Goal: Information Seeking & Learning: Learn about a topic

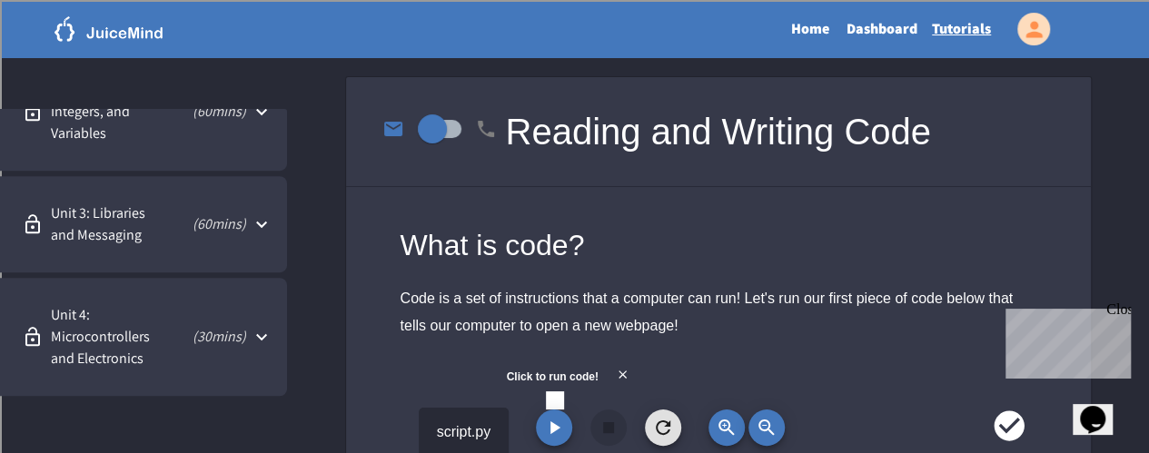
scroll to position [761, 0]
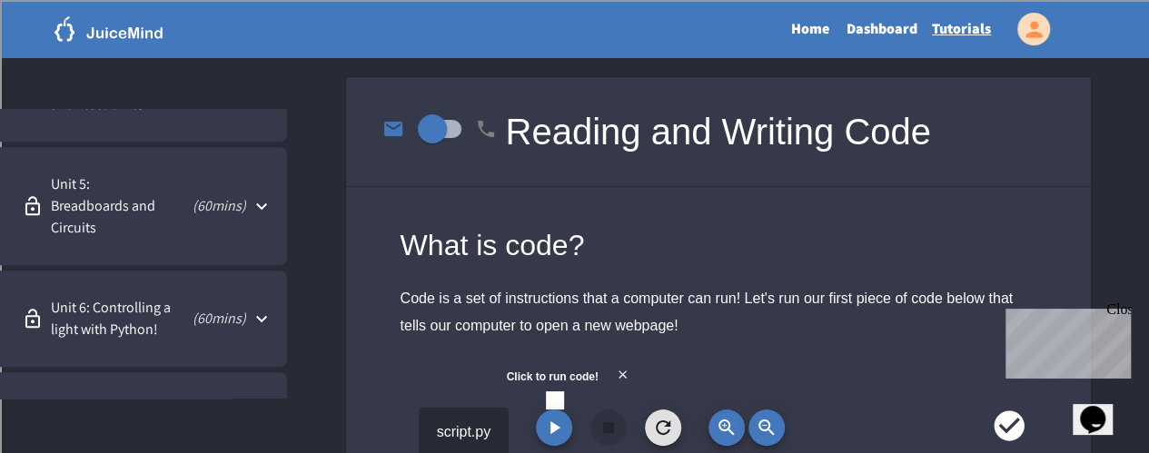
click at [124, 192] on span "Unit 5: Breadboards and Circuits" at bounding box center [108, 206] width 114 height 65
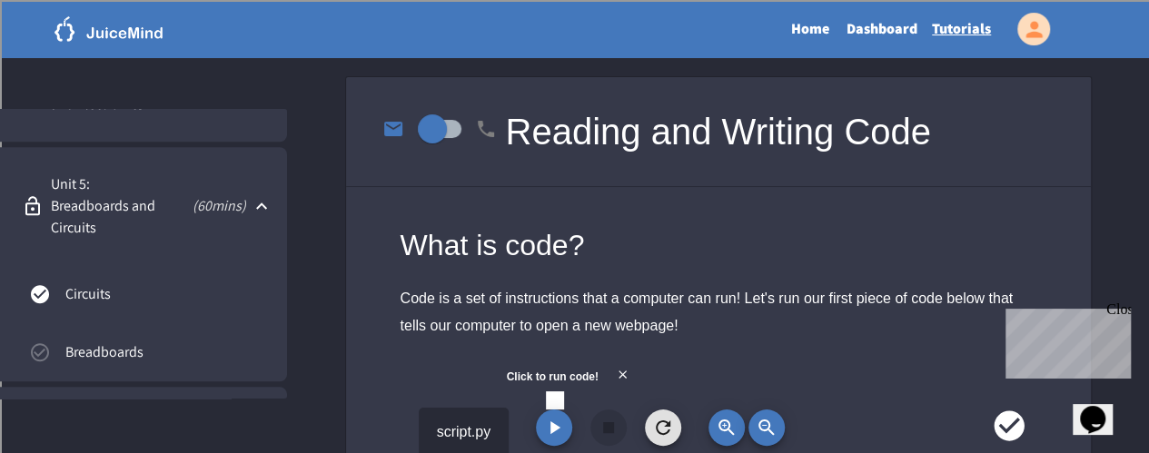
click at [111, 292] on span "Circuits" at bounding box center [168, 294] width 207 height 22
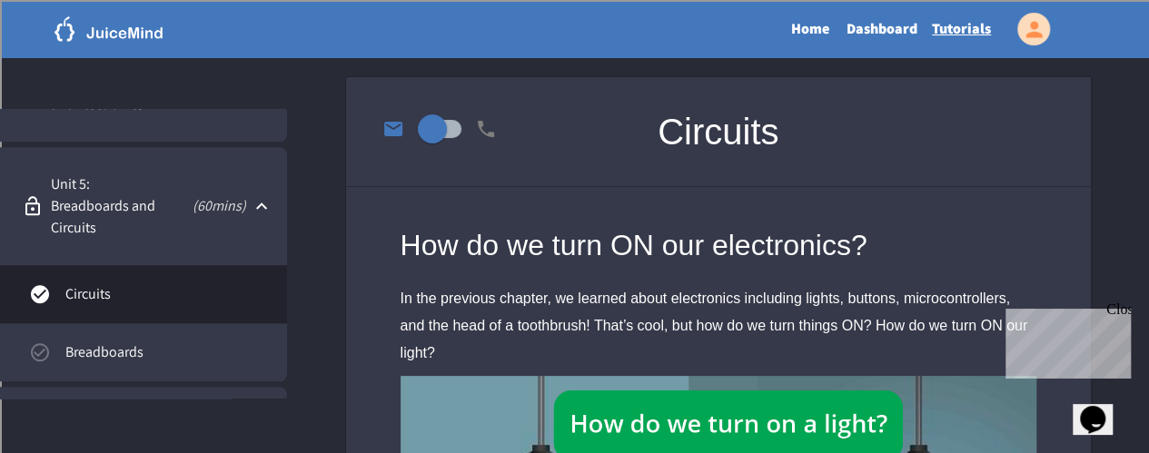
click at [940, 308] on div "Close" at bounding box center [1117, 313] width 23 height 23
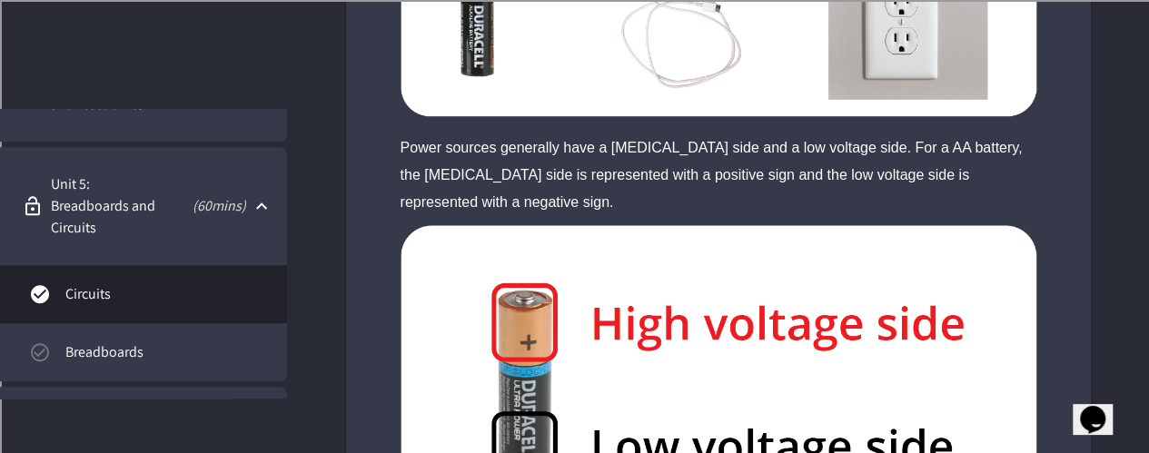
scroll to position [1003, 0]
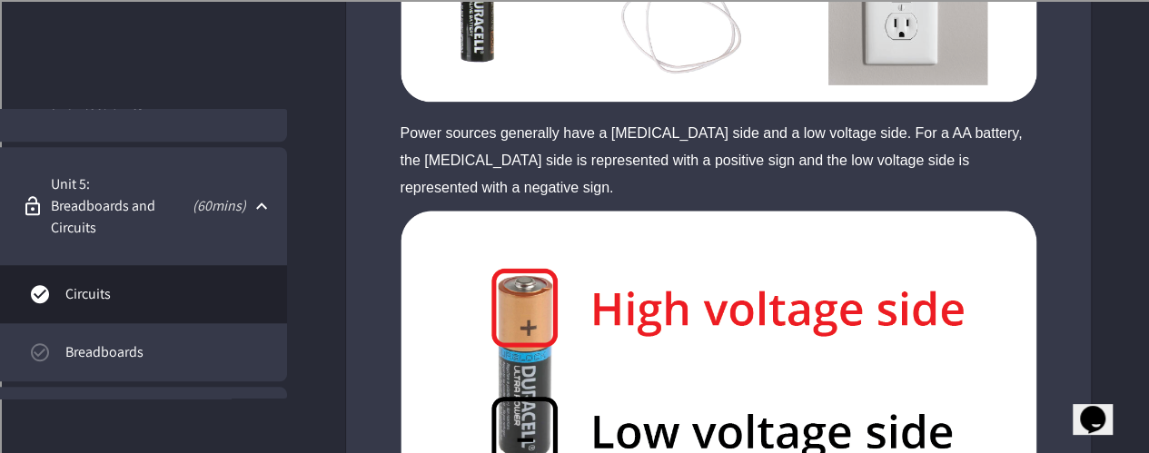
click at [160, 331] on link "Breadboards" at bounding box center [143, 352] width 287 height 58
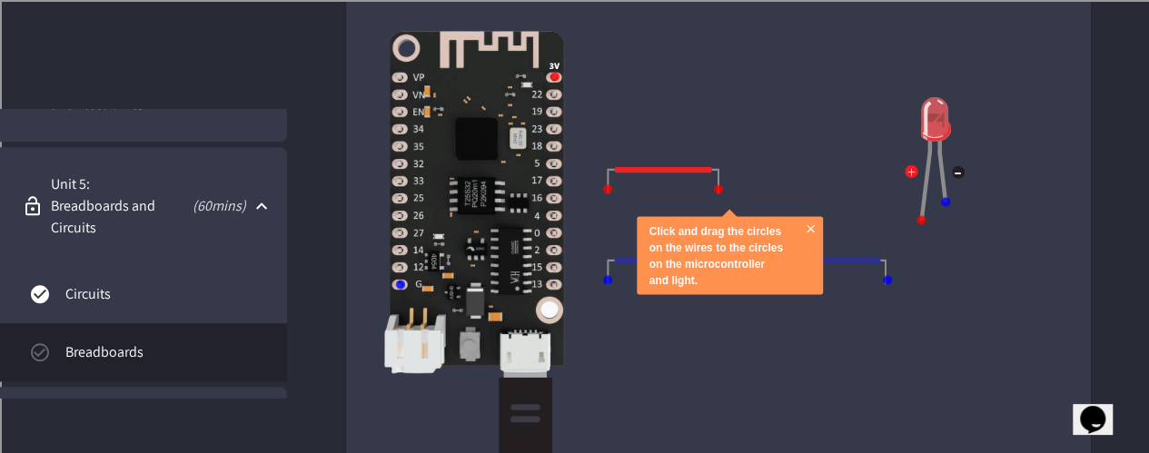
scroll to position [1597, 0]
